Goal: Task Accomplishment & Management: Use online tool/utility

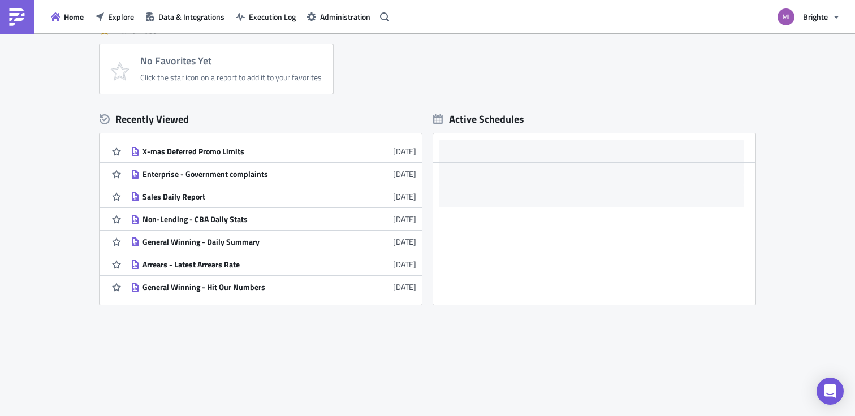
scroll to position [275, 0]
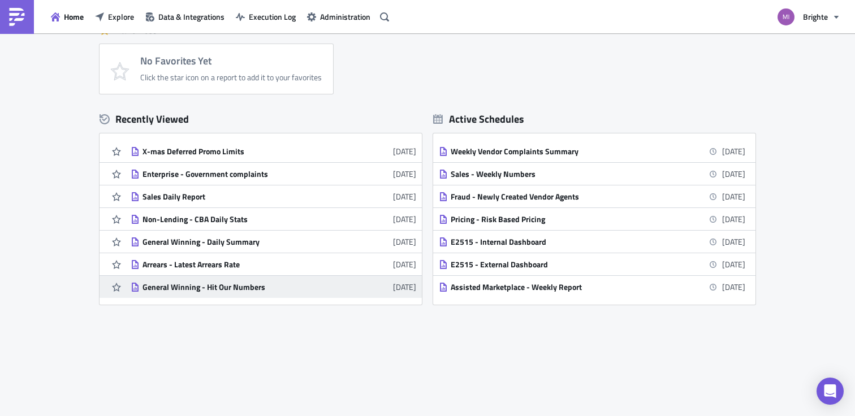
click at [173, 282] on div "General Winning - Hit Our Numbers" at bounding box center [242, 287] width 198 height 10
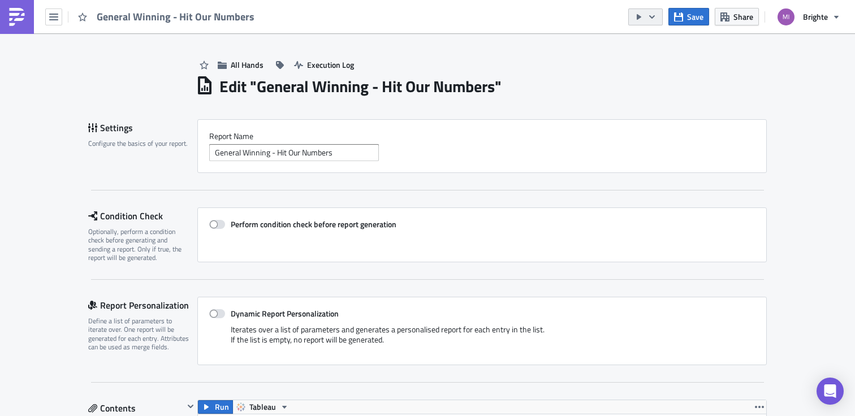
click at [644, 15] on button "button" at bounding box center [645, 16] width 35 height 17
click at [654, 63] on div "Run Report" at bounding box center [680, 62] width 88 height 11
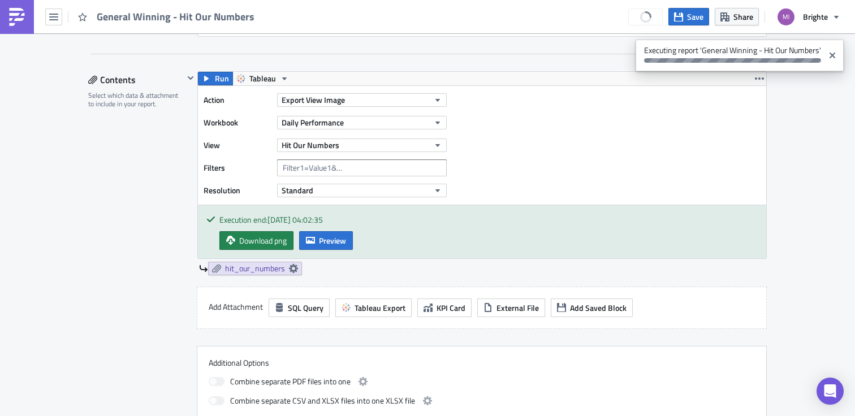
scroll to position [331, 0]
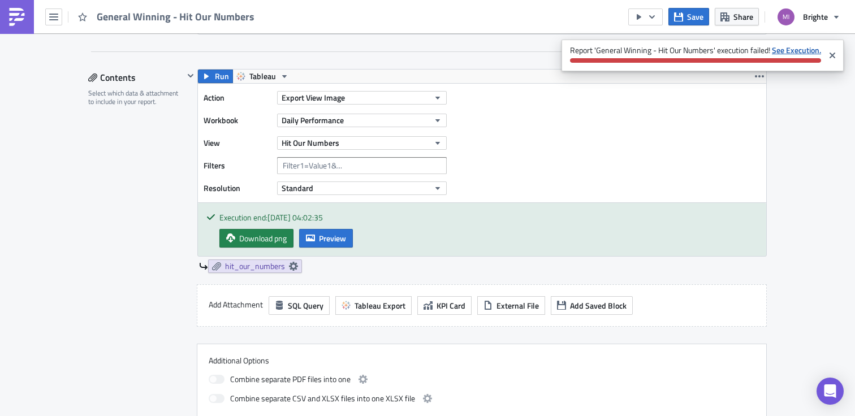
click at [772, 56] on strong "See Execution." at bounding box center [796, 50] width 49 height 12
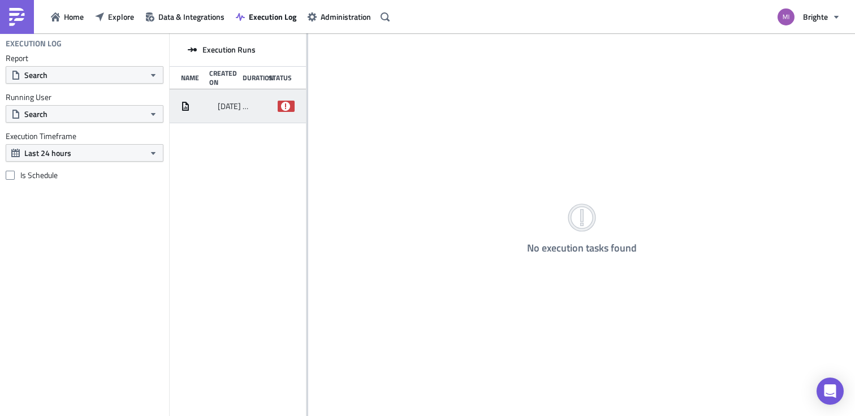
click at [285, 106] on icon at bounding box center [285, 106] width 9 height 9
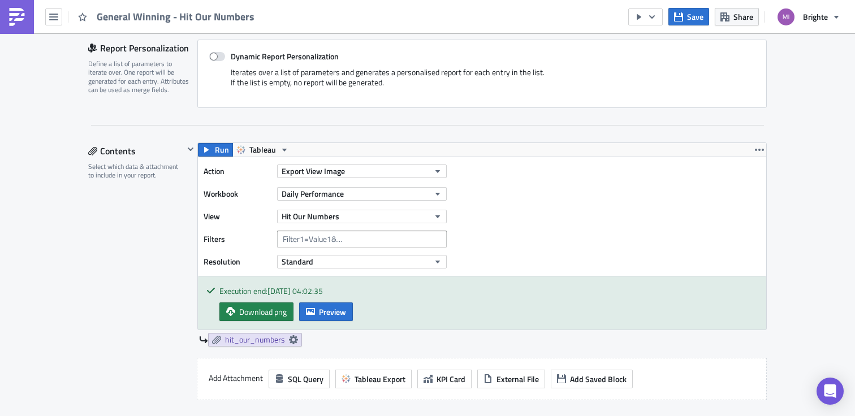
scroll to position [279, 0]
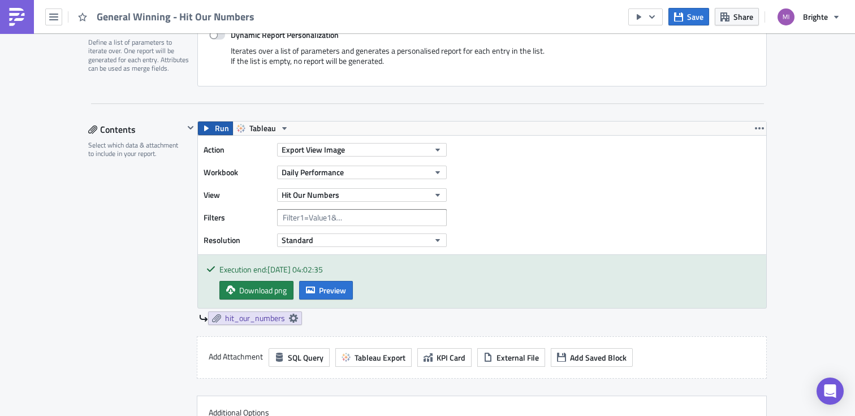
click at [217, 127] on span "Run" at bounding box center [222, 129] width 14 height 14
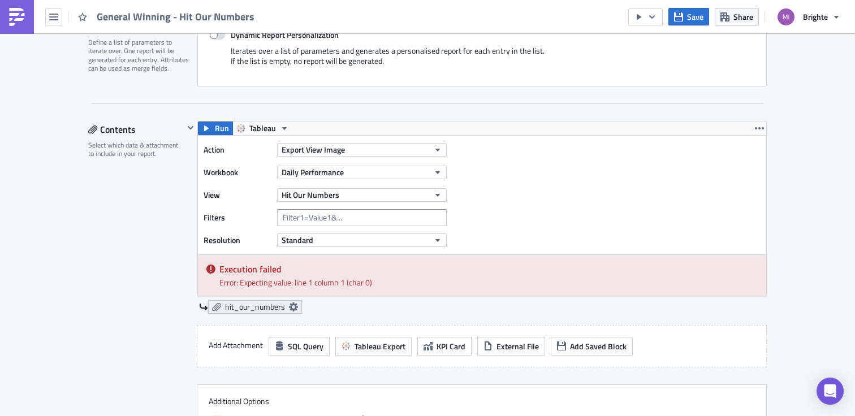
click at [256, 305] on span "hit_our_numbers" at bounding box center [255, 307] width 60 height 10
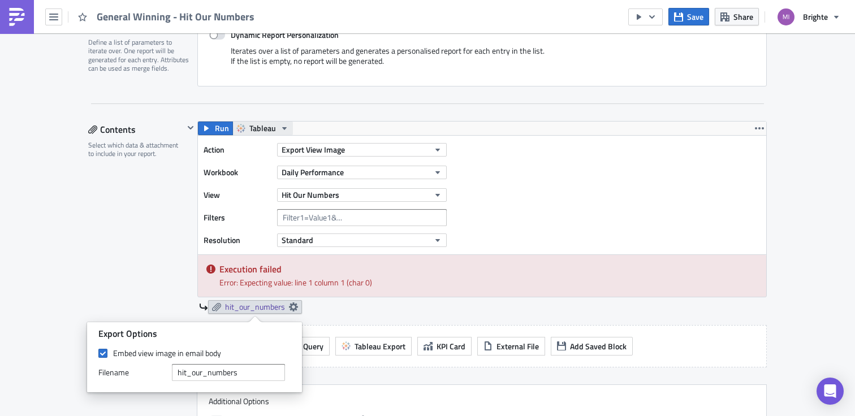
click at [260, 128] on span "Tableau" at bounding box center [262, 129] width 27 height 14
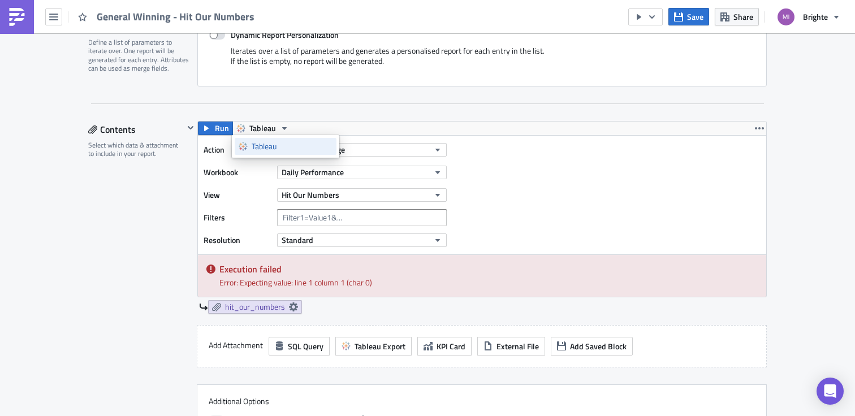
click at [261, 152] on link "Tableau" at bounding box center [286, 146] width 102 height 17
click at [266, 130] on span "Tableau" at bounding box center [262, 129] width 27 height 14
click at [248, 147] on link "Tableau" at bounding box center [286, 146] width 102 height 17
click at [209, 128] on icon "button" at bounding box center [206, 128] width 9 height 9
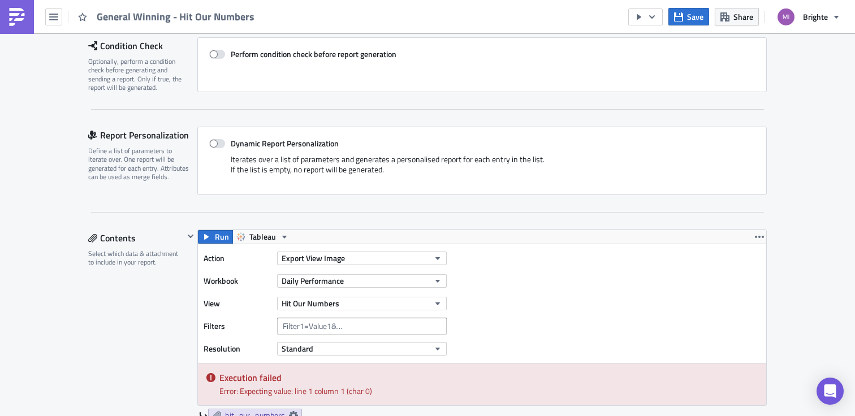
scroll to position [0, 0]
